Goal: Information Seeking & Learning: Learn about a topic

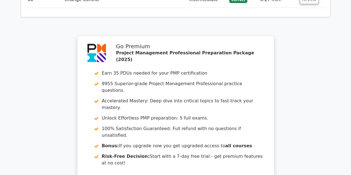
scroll to position [2077, 0]
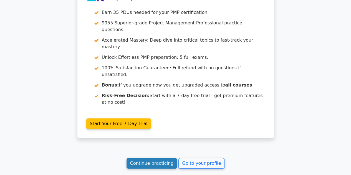
click at [138, 158] on link "Continue practicing" at bounding box center [152, 163] width 51 height 11
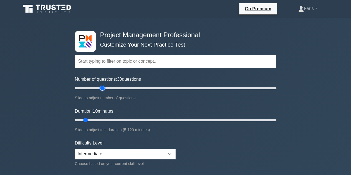
type input "30"
click at [101, 89] on input "Number of questions: 30 questions" at bounding box center [176, 88] width 202 height 7
click at [108, 119] on input "Duration: 10 minutes" at bounding box center [176, 120] width 202 height 7
type input "30"
click at [116, 119] on input "Duration: 25 minutes" at bounding box center [176, 120] width 202 height 7
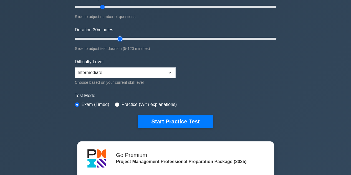
scroll to position [83, 0]
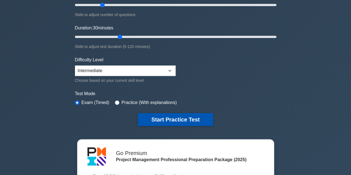
click at [162, 117] on button "Start Practice Test" at bounding box center [175, 119] width 75 height 13
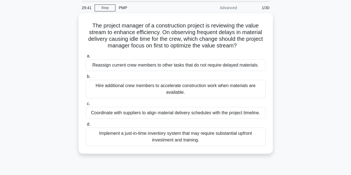
scroll to position [28, 0]
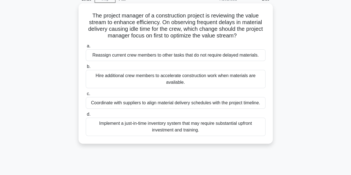
click at [130, 105] on div "Coordinate with suppliers to align material delivery schedules with the project…" at bounding box center [176, 103] width 180 height 12
click at [86, 96] on input "c. Coordinate with suppliers to align material delivery schedules with the proj…" at bounding box center [86, 94] width 0 height 4
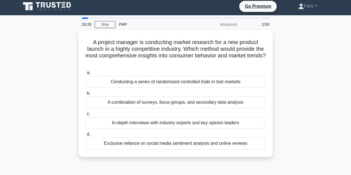
scroll to position [0, 0]
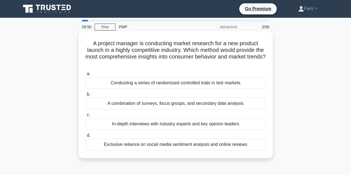
click at [147, 105] on div "A combination of surveys, focus groups, and secondary data analysis" at bounding box center [176, 104] width 180 height 12
click at [86, 96] on input "b. A combination of surveys, focus groups, and secondary data analysis" at bounding box center [86, 95] width 0 height 4
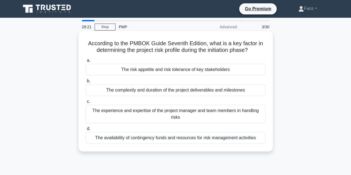
click at [124, 140] on div "The availability of contingency funds and resources for risk management activit…" at bounding box center [176, 138] width 180 height 12
click at [86, 131] on input "d. The availability of contingency funds and resources for risk management acti…" at bounding box center [86, 129] width 0 height 4
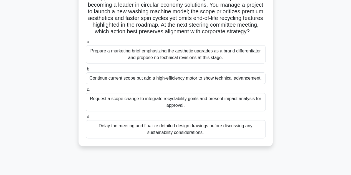
scroll to position [56, 0]
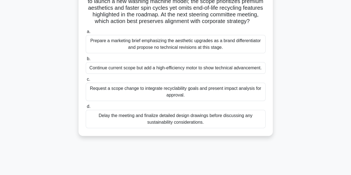
click at [121, 97] on div "Request a scope change to integrate recyclability goals and present impact anal…" at bounding box center [176, 92] width 180 height 18
click at [86, 81] on input "c. Request a scope change to integrate recyclability goals and present impact a…" at bounding box center [86, 80] width 0 height 4
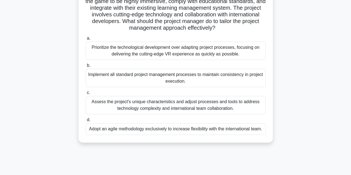
click at [100, 108] on div "Assess the project's unique characteristics and adjust processes and tools to a…" at bounding box center [176, 105] width 180 height 18
click at [86, 95] on input "c. Assess the project's unique characteristics and adjust processes and tools t…" at bounding box center [86, 93] width 0 height 4
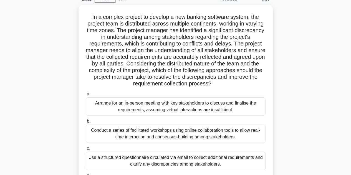
scroll to position [83, 0]
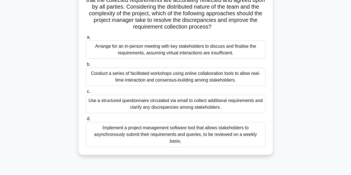
click at [162, 76] on div "Conduct a series of facilitated workshops using online collaboration tools to a…" at bounding box center [176, 77] width 180 height 18
click at [86, 66] on input "b. Conduct a series of facilitated workshops using online collaboration tools t…" at bounding box center [86, 65] width 0 height 4
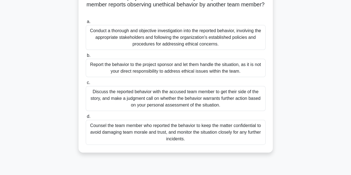
scroll to position [56, 0]
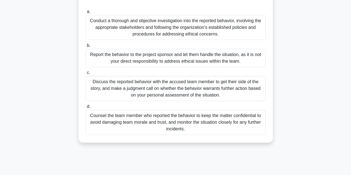
click at [158, 32] on div "Conduct a thorough and objective investigation into the reported behavior, invo…" at bounding box center [176, 27] width 180 height 25
click at [86, 14] on input "a. Conduct a thorough and objective investigation into the reported behavior, i…" at bounding box center [86, 12] width 0 height 4
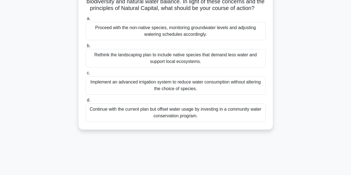
scroll to position [83, 0]
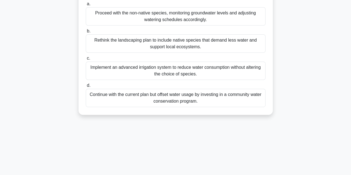
click at [177, 50] on div "Rethink the landscaping plan to include native species that demand less water a…" at bounding box center [176, 43] width 180 height 18
click at [86, 33] on input "b. Rethink the landscaping plan to include native species that demand less wate…" at bounding box center [86, 31] width 0 height 4
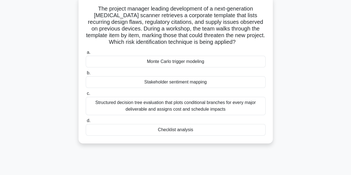
scroll to position [28, 0]
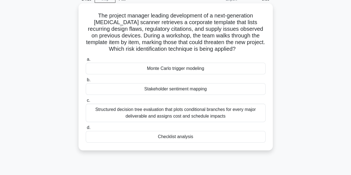
click at [109, 110] on div "Structured decision tree evaluation that plots conditional branches for every m…" at bounding box center [176, 113] width 180 height 18
click at [86, 103] on input "c. Structured decision tree evaluation that plots conditional branches for ever…" at bounding box center [86, 101] width 0 height 4
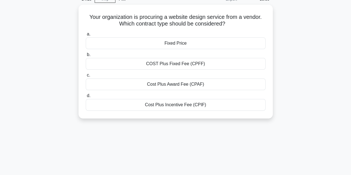
scroll to position [0, 0]
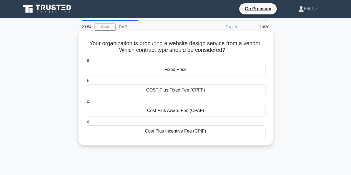
click at [178, 134] on div "Cost Plus Incentive Fee (CPIF)" at bounding box center [176, 132] width 180 height 12
click at [86, 124] on input "d. Cost Plus Incentive Fee (CPIF)" at bounding box center [86, 123] width 0 height 4
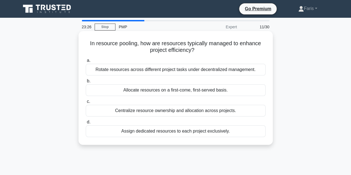
click at [149, 135] on div "Assign dedicated resources to each project exclusively." at bounding box center [176, 132] width 180 height 12
click at [86, 124] on input "d. Assign dedicated resources to each project exclusively." at bounding box center [86, 123] width 0 height 4
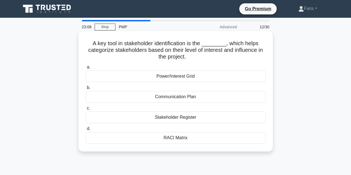
click at [177, 78] on div "Power/Interest Grid" at bounding box center [176, 77] width 180 height 12
click at [86, 69] on input "a. Power/Interest Grid" at bounding box center [86, 68] width 0 height 4
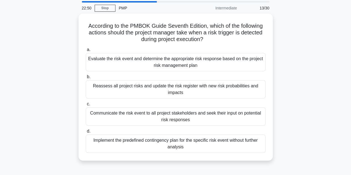
scroll to position [28, 0]
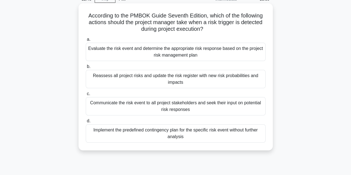
click at [141, 52] on div "Evaluate the risk event and determine the appropriate risk response based on th…" at bounding box center [176, 52] width 180 height 18
click at [86, 41] on input "a. Evaluate the risk event and determine the appropriate risk response based on…" at bounding box center [86, 40] width 0 height 4
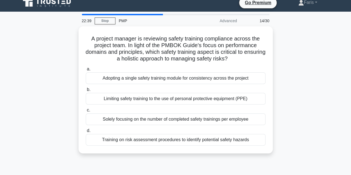
scroll to position [0, 0]
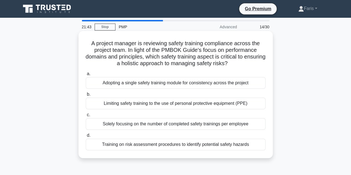
click at [169, 148] on div "Training on risk assessment procedures to identify potential safety hazards" at bounding box center [176, 145] width 180 height 12
click at [86, 138] on input "d. Training on risk assessment procedures to identify potential safety hazards" at bounding box center [86, 136] width 0 height 4
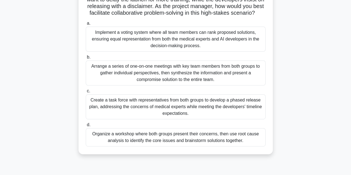
scroll to position [125, 0]
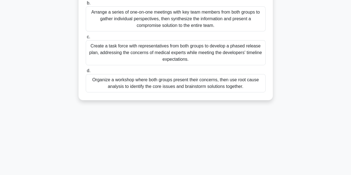
click at [136, 93] on div "Organize a workshop where both groups present their concerns, then use root cau…" at bounding box center [176, 83] width 180 height 18
click at [86, 73] on input "d. Organize a workshop where both groups present their concerns, then use root …" at bounding box center [86, 71] width 0 height 4
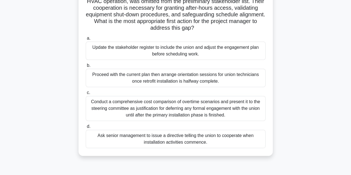
scroll to position [28, 0]
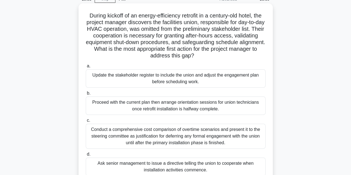
click at [153, 76] on div "Update the stakeholder register to include the union and adjust the engagement …" at bounding box center [176, 78] width 180 height 18
click at [86, 68] on input "a. Update the stakeholder register to include the union and adjust the engageme…" at bounding box center [86, 66] width 0 height 4
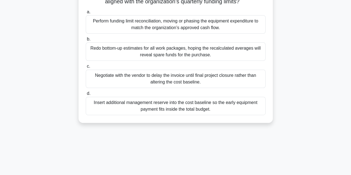
scroll to position [56, 0]
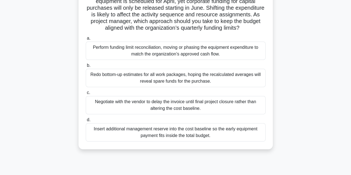
click at [128, 58] on div "Perform funding limit reconciliation, moving or phasing the equipment expenditu…" at bounding box center [176, 51] width 180 height 18
click at [86, 40] on input "a. Perform funding limit reconciliation, moving or phasing the equipment expend…" at bounding box center [86, 39] width 0 height 4
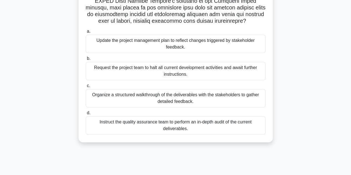
scroll to position [125, 0]
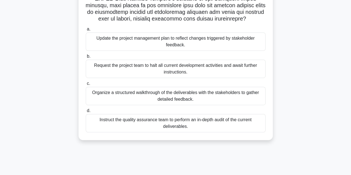
click at [118, 94] on div "Organize a structured walkthrough of the deliverables with the stakeholders to …" at bounding box center [176, 96] width 180 height 18
click at [86, 86] on input "c. Organize a structured walkthrough of the deliverables with the stakeholders …" at bounding box center [86, 84] width 0 height 4
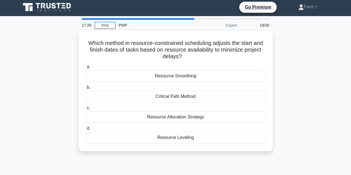
scroll to position [0, 0]
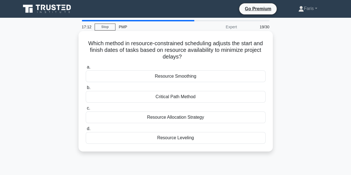
click at [180, 138] on div "Resource Leveling" at bounding box center [176, 138] width 180 height 12
click at [86, 131] on input "d. Resource Leveling" at bounding box center [86, 129] width 0 height 4
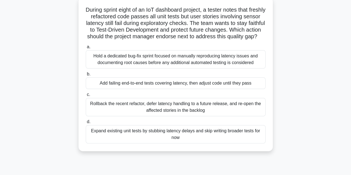
scroll to position [56, 0]
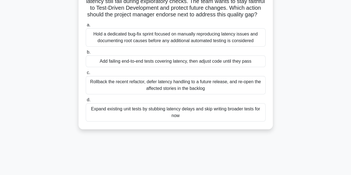
click at [255, 47] on div "Hold a dedicated bug-fix sprint focused on manually reproducing latency issues …" at bounding box center [176, 37] width 180 height 18
click at [86, 27] on input "a. Hold a dedicated bug-fix sprint focused on manually reproducing latency issu…" at bounding box center [86, 25] width 0 height 4
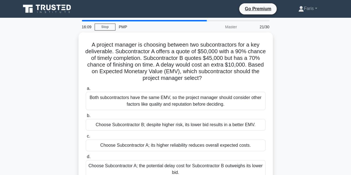
scroll to position [28, 0]
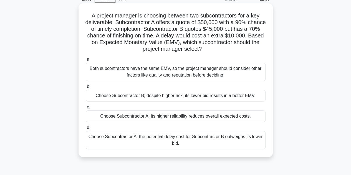
click at [136, 145] on div "Choose Subcontractor A; the potential delay cost for Subcontractor B outweighs …" at bounding box center [176, 140] width 180 height 18
click at [86, 130] on input "d. Choose Subcontractor A; the potential delay cost for Subcontractor B outweig…" at bounding box center [86, 128] width 0 height 4
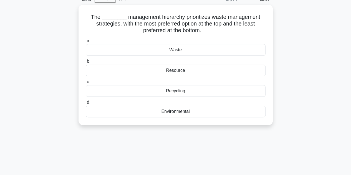
scroll to position [0, 0]
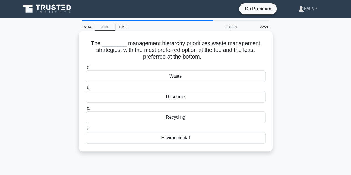
click at [178, 120] on div "Recycling" at bounding box center [176, 118] width 180 height 12
click at [86, 110] on input "c. Recycling" at bounding box center [86, 109] width 0 height 4
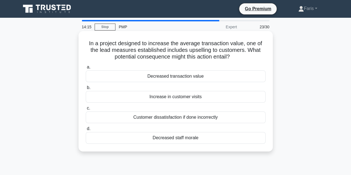
click at [188, 120] on div "Customer dissatisfaction if done incorrectly" at bounding box center [176, 118] width 180 height 12
click at [86, 110] on input "c. Customer dissatisfaction if done incorrectly" at bounding box center [86, 109] width 0 height 4
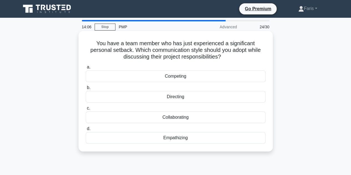
click at [159, 136] on div "Empathizing" at bounding box center [176, 138] width 180 height 12
click at [86, 131] on input "d. Empathizing" at bounding box center [86, 129] width 0 height 4
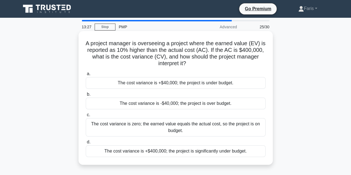
click at [147, 86] on div "The cost variance is +$40,000; the project is under budget." at bounding box center [176, 83] width 180 height 12
click at [86, 76] on input "a. The cost variance is +$40,000; the project is under budget." at bounding box center [86, 74] width 0 height 4
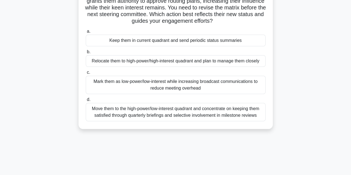
scroll to position [56, 0]
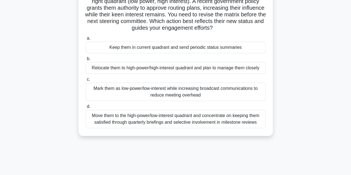
click at [146, 71] on div "Relocate them to high-power/high-interest quadrant and plan to manage them clos…" at bounding box center [176, 68] width 180 height 12
click at [86, 61] on input "b. Relocate them to high-power/high-interest quadrant and plan to manage them c…" at bounding box center [86, 59] width 0 height 4
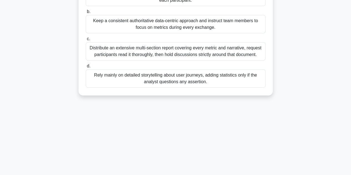
scroll to position [111, 0]
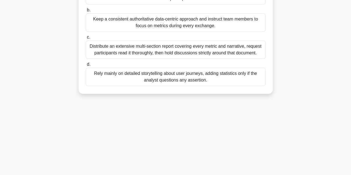
click at [126, 53] on div "Distribute an extensive multi-section report covering every metric and narrativ…" at bounding box center [176, 50] width 180 height 18
click at [86, 39] on input "c. Distribute an extensive multi-section report covering every metric and narra…" at bounding box center [86, 38] width 0 height 4
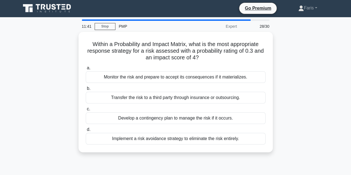
scroll to position [0, 0]
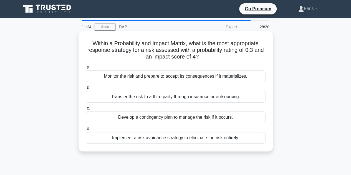
click at [123, 119] on div "Develop a contingency plan to manage the risk if it occurs." at bounding box center [176, 118] width 180 height 12
click at [86, 110] on input "c. Develop a contingency plan to manage the risk if it occurs." at bounding box center [86, 109] width 0 height 4
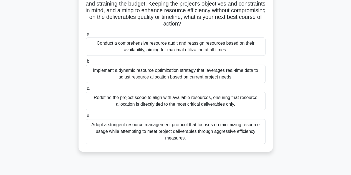
scroll to position [111, 0]
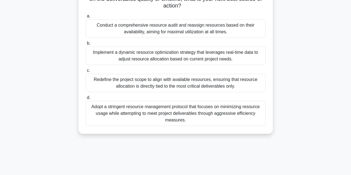
click at [154, 60] on div "Implement a dynamic resource optimization strategy that leverages real-time dat…" at bounding box center [176, 56] width 180 height 18
click at [151, 58] on div "Implement a dynamic resource optimization strategy that leverages real-time dat…" at bounding box center [176, 56] width 180 height 18
click at [86, 45] on input "b. Implement a dynamic resource optimization strategy that leverages real-time …" at bounding box center [86, 44] width 0 height 4
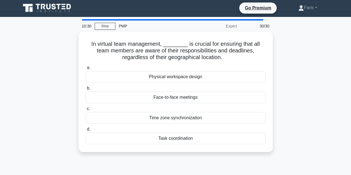
scroll to position [0, 0]
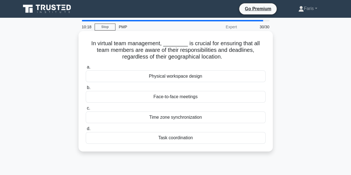
click at [171, 135] on div "Task coordination" at bounding box center [176, 138] width 180 height 12
click at [86, 131] on input "d. Task coordination" at bounding box center [86, 129] width 0 height 4
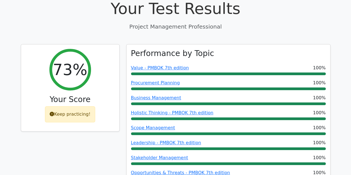
scroll to position [167, 0]
